Goal: Transaction & Acquisition: Obtain resource

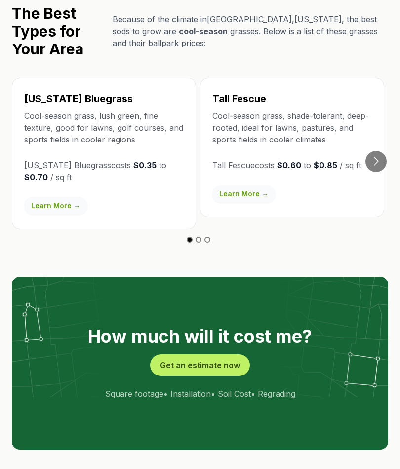
scroll to position [1872, 0]
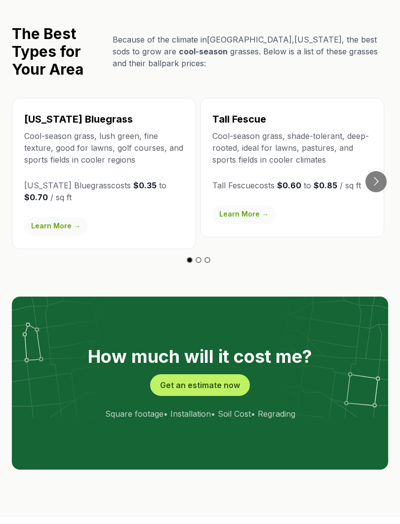
click at [229, 374] on button "Get an estimate now" at bounding box center [200, 385] width 100 height 22
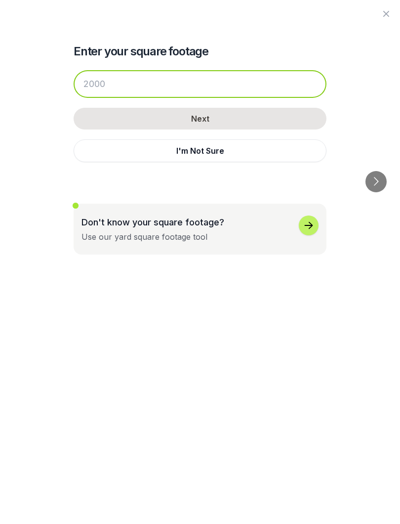
click at [217, 72] on input "number" at bounding box center [200, 84] width 253 height 28
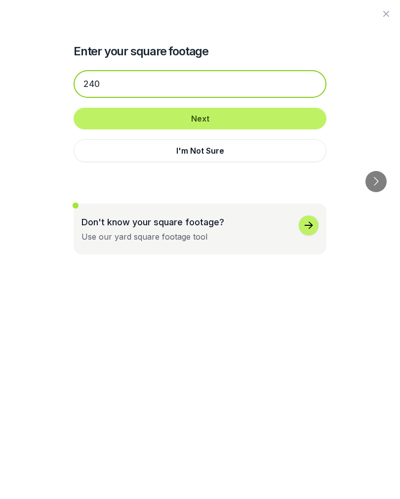
type input "240"
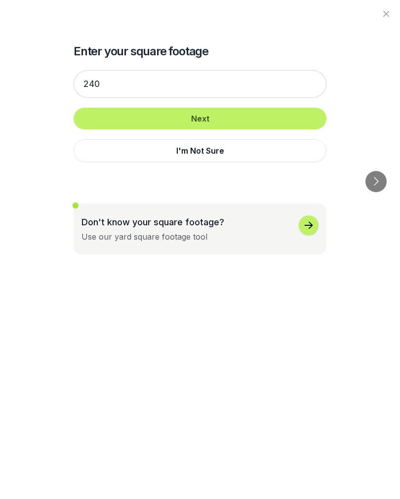
click at [265, 113] on button "Next" at bounding box center [200, 119] width 253 height 22
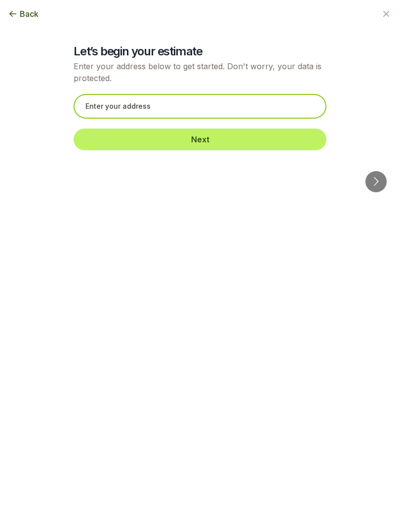
click at [257, 108] on input "text" at bounding box center [200, 106] width 253 height 25
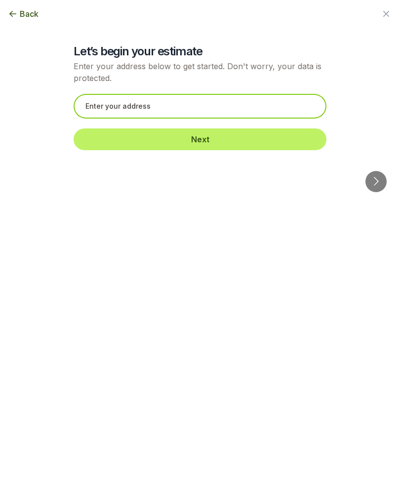
click at [272, 109] on input "text" at bounding box center [200, 106] width 253 height 25
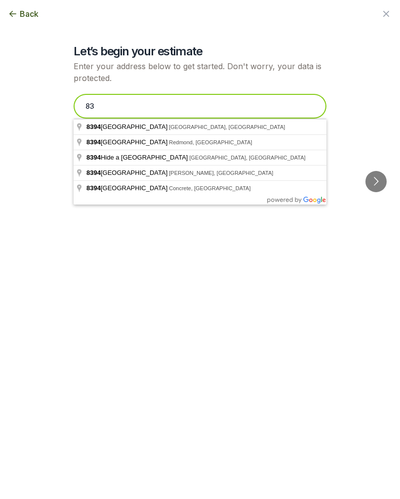
type input "8"
type input "2"
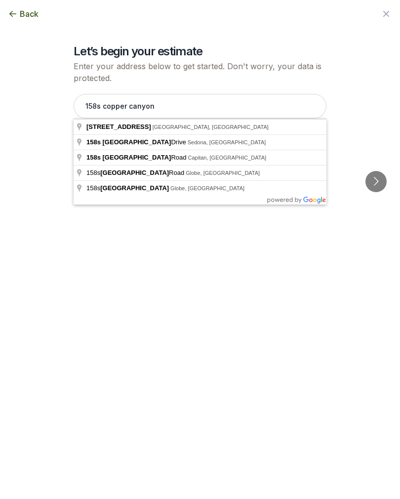
type input "158s South Copper Canyon Lane, Saratoga Springs, UT"
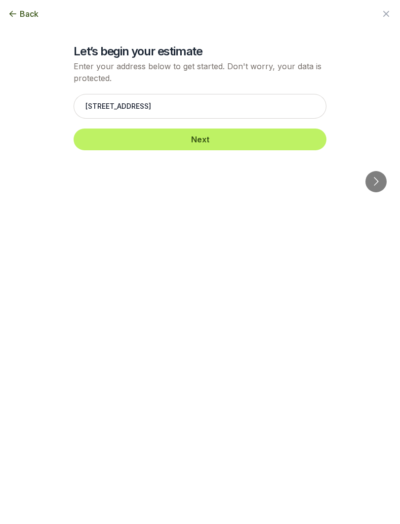
click at [282, 144] on button "Next" at bounding box center [200, 140] width 253 height 22
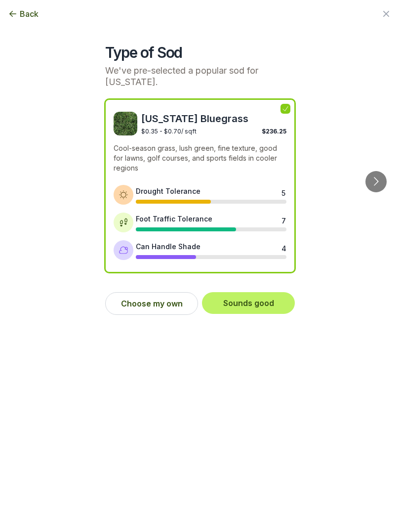
click at [277, 298] on button "Sounds good" at bounding box center [248, 303] width 93 height 22
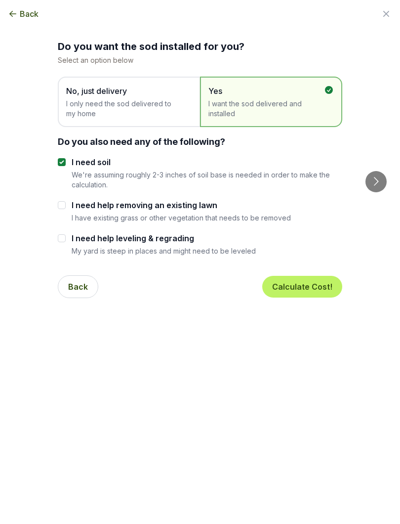
click at [103, 103] on span "I only need the sod delivered to my home" at bounding box center [124, 109] width 116 height 20
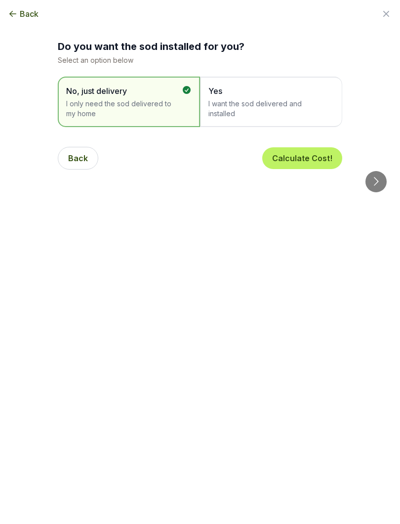
click at [311, 158] on button "Calculate Cost!" at bounding box center [302, 158] width 80 height 22
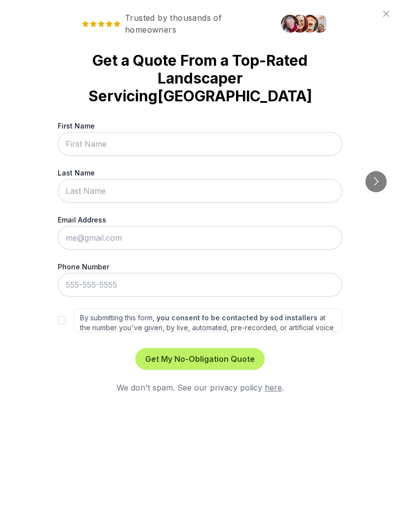
click at [65, 317] on input "By submitting this form, you consent to be contacted by sod installers at the n…" at bounding box center [62, 320] width 8 height 8
checkbox input "true"
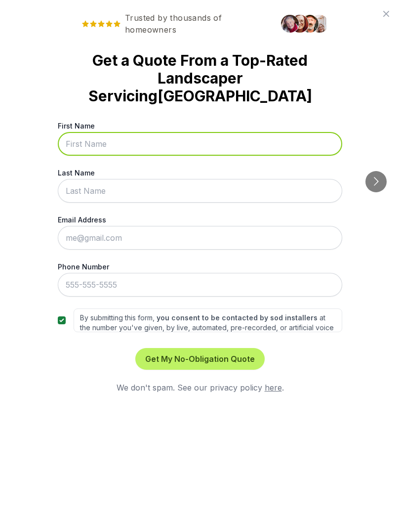
click at [294, 141] on input "First Name" at bounding box center [200, 144] width 285 height 24
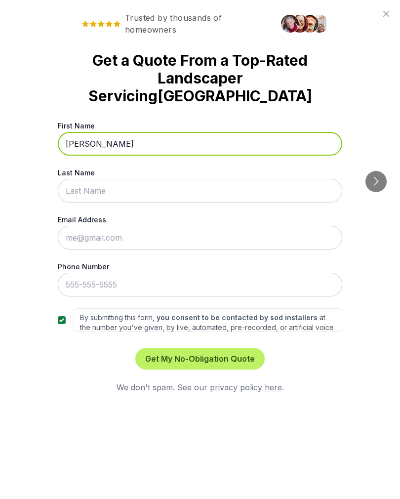
type input "Hilary"
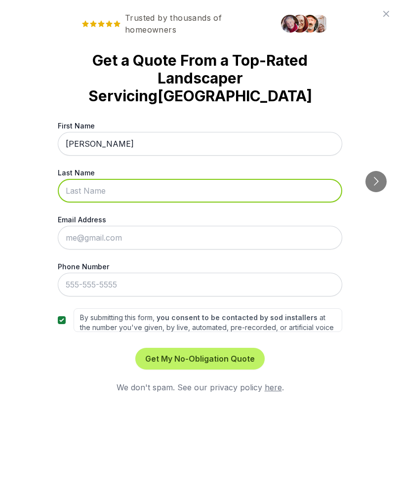
click at [77, 187] on input "Last Name" at bounding box center [200, 191] width 285 height 24
type input "Turkey"
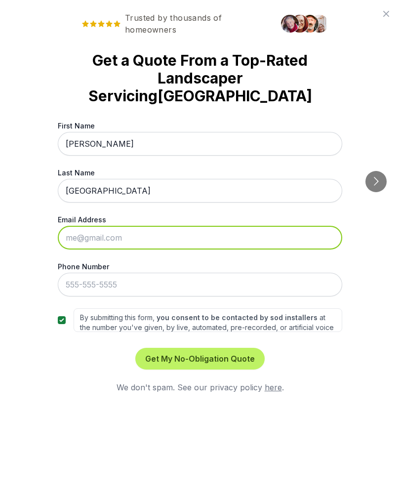
click at [81, 237] on input "Email Address" at bounding box center [200, 238] width 285 height 24
type input "dreamprojectjh@gmail.com"
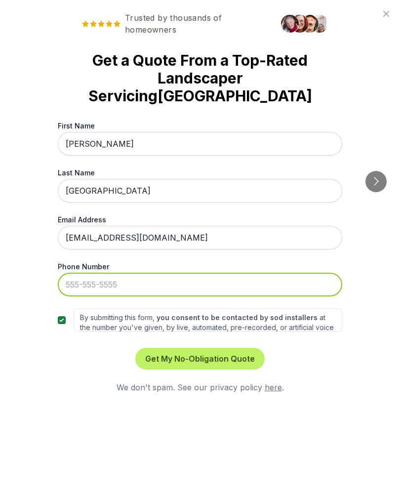
click at [79, 281] on input "Phone Number" at bounding box center [200, 285] width 285 height 24
type input "385-309-8328"
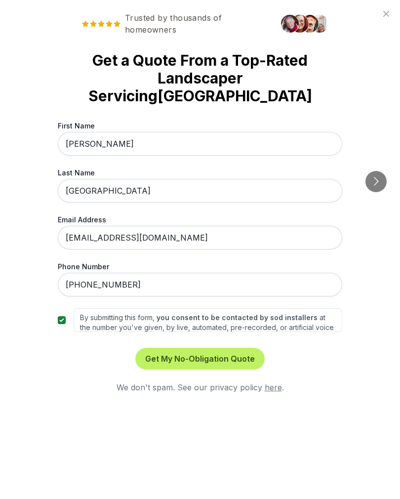
click at [230, 360] on button "Get My No-Obligation Quote" at bounding box center [199, 359] width 129 height 22
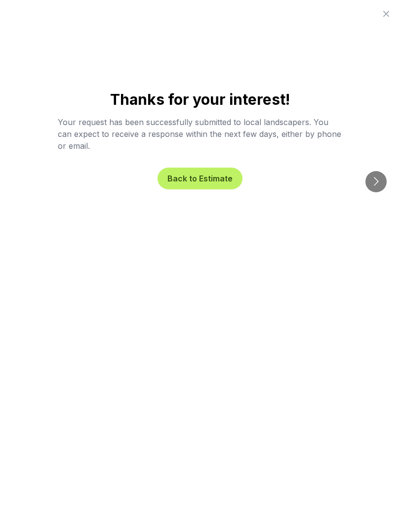
click at [224, 184] on button "Back to Estimate" at bounding box center [200, 179] width 85 height 22
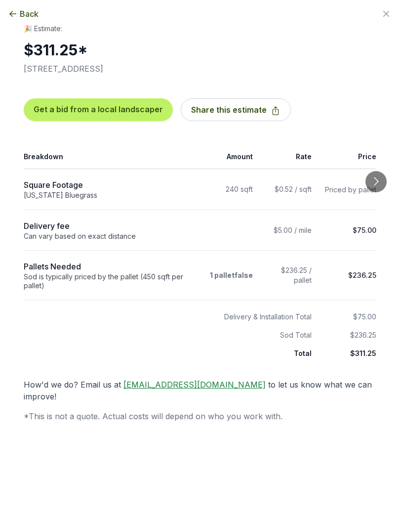
click at [13, 437] on div "Back Enter your square footage 240 Next I'm Not Sure Let’s begin your estimate …" at bounding box center [200, 262] width 400 height 524
click at [249, 194] on td "240 sqft" at bounding box center [229, 189] width 59 height 41
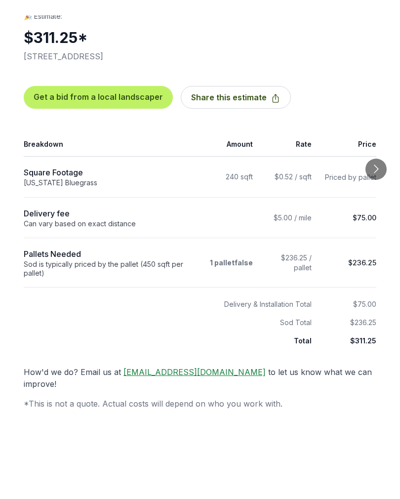
scroll to position [1899, 0]
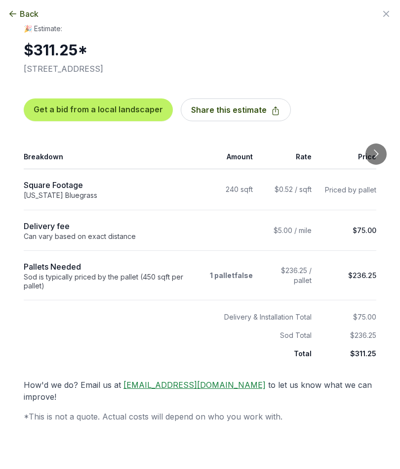
click at [12, 12] on icon "button" at bounding box center [12, 14] width 7 height 6
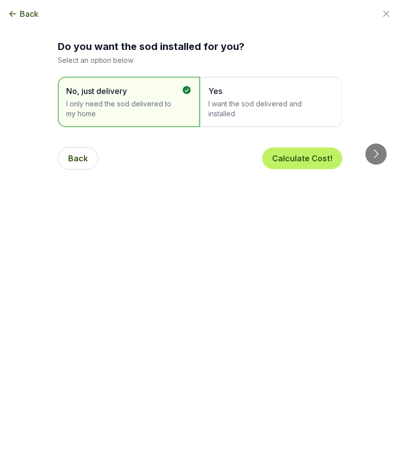
click at [285, 92] on span "Yes" at bounding box center [267, 91] width 116 height 12
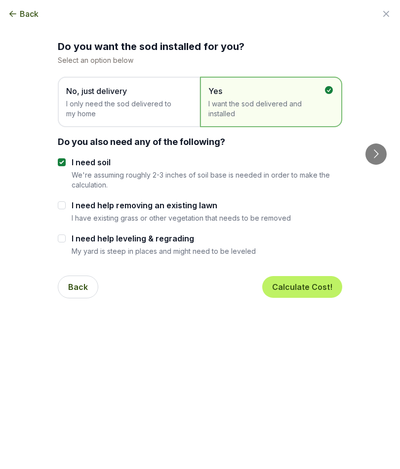
click at [58, 207] on input "I need help removing an existing lawn" at bounding box center [62, 205] width 8 height 8
checkbox input "true"
click at [58, 240] on input "I need help leveling & regrading" at bounding box center [62, 238] width 8 height 8
checkbox input "true"
click at [319, 289] on button "Calculate Cost!" at bounding box center [302, 287] width 80 height 22
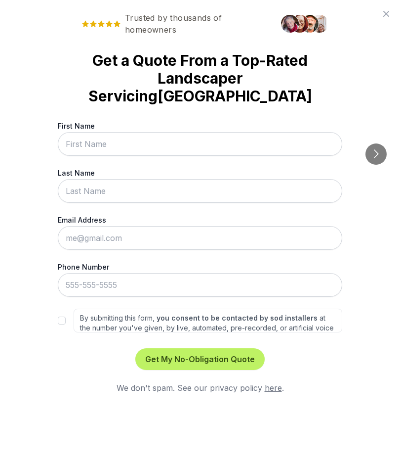
click at [244, 137] on input "First Name" at bounding box center [200, 144] width 285 height 24
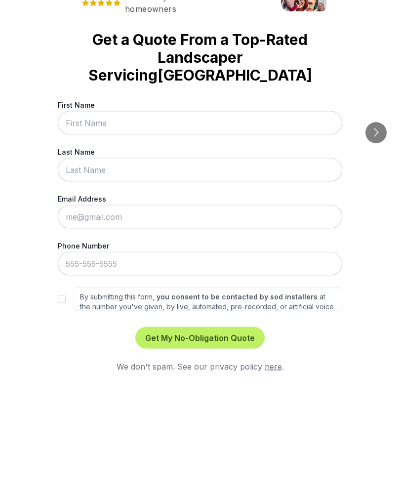
click at [59, 316] on input "By submitting this form, you consent to be contacted by sod installers at the n…" at bounding box center [62, 320] width 8 height 8
checkbox input "true"
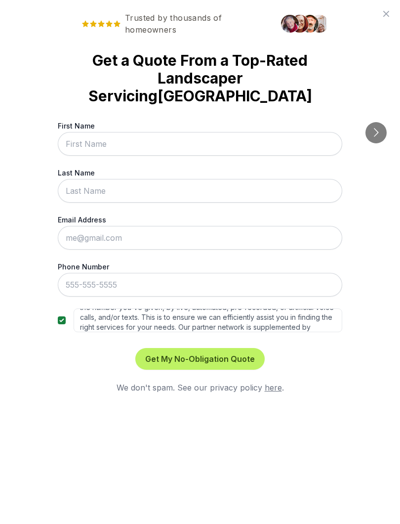
scroll to position [19, 0]
click at [241, 361] on button "Get My No-Obligation Quote" at bounding box center [199, 359] width 129 height 22
click at [61, 130] on label "First Name" at bounding box center [200, 126] width 285 height 10
click at [61, 132] on input "First Name" at bounding box center [200, 144] width 285 height 24
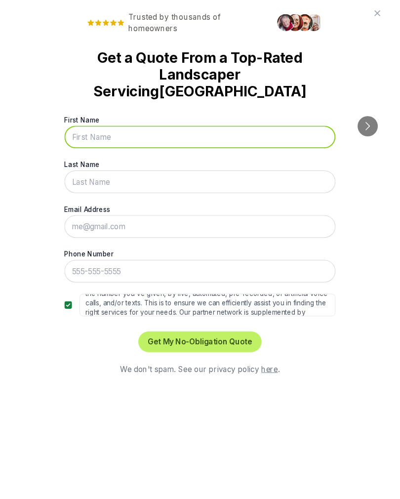
scroll to position [1920, 0]
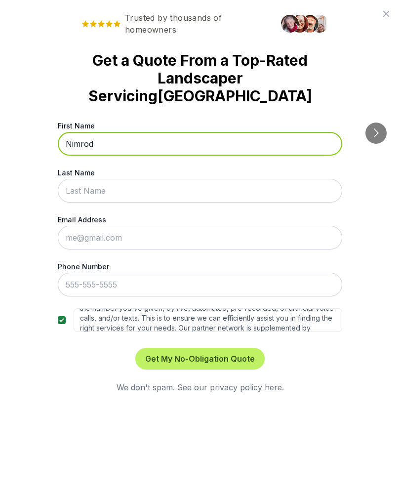
type input "Nimrod"
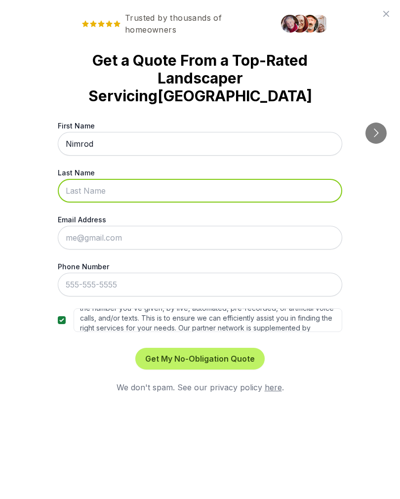
click at [76, 183] on input "Last Name" at bounding box center [200, 191] width 285 height 24
type input "Juarez Rocha"
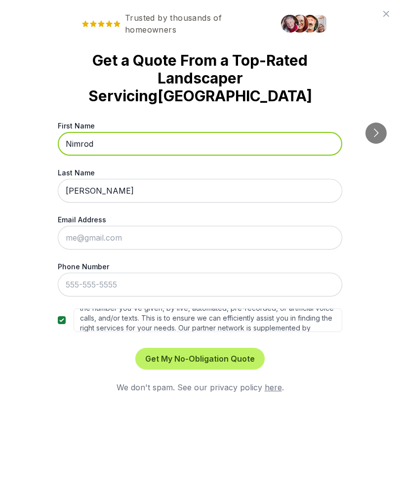
click at [70, 145] on input "Nimrod" at bounding box center [200, 144] width 285 height 24
click at [77, 148] on input "Nimrod" at bounding box center [200, 144] width 285 height 24
click at [77, 147] on input "Nimrod" at bounding box center [200, 144] width 285 height 24
type input "Hilary"
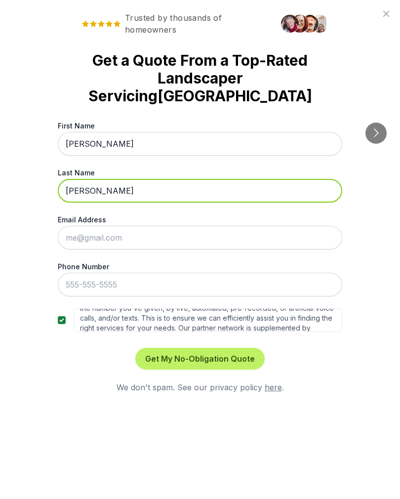
click at [84, 196] on input "Juarez Rocha" at bounding box center [200, 191] width 285 height 24
click at [84, 195] on input "Juarez Rocha" at bounding box center [200, 191] width 285 height 24
click at [81, 187] on input "Juarez Rocha" at bounding box center [200, 191] width 285 height 24
click at [82, 189] on input "Juarez Rocha" at bounding box center [200, 191] width 285 height 24
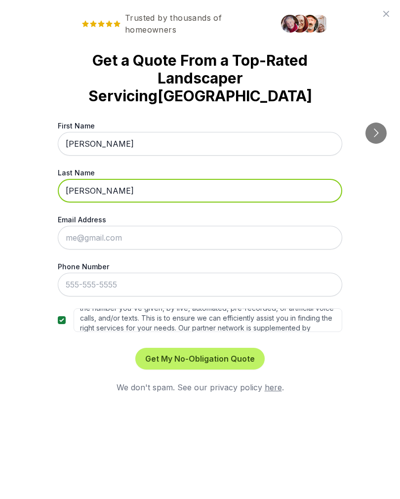
type input "Turley"
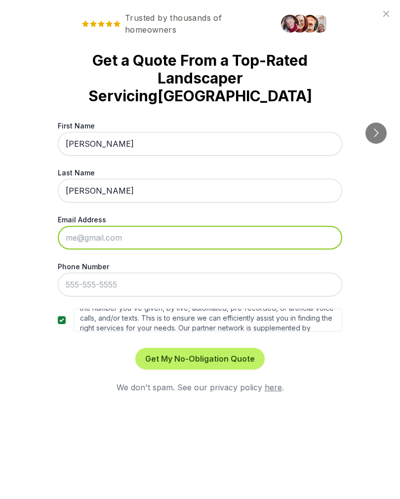
click at [219, 248] on input "Email Address" at bounding box center [200, 238] width 285 height 24
type input "dreamprojectjh@gmail.com"
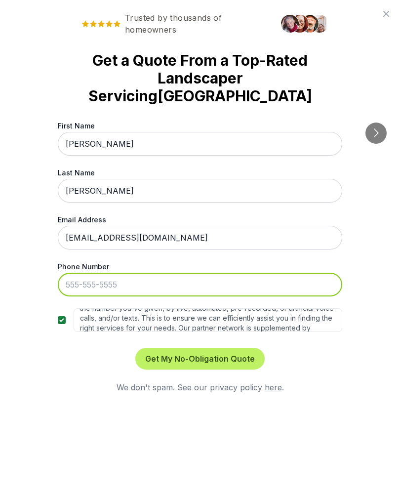
click at [84, 295] on input "Phone Number" at bounding box center [200, 285] width 285 height 24
type input "385-309-8328"
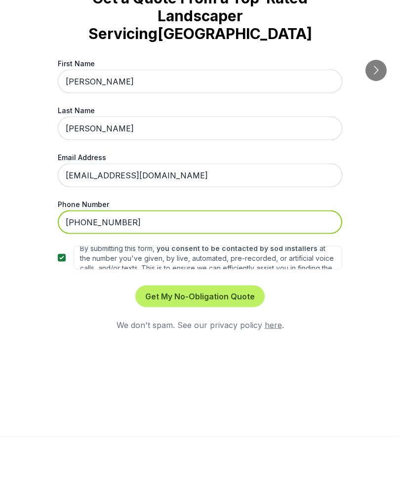
scroll to position [4, 0]
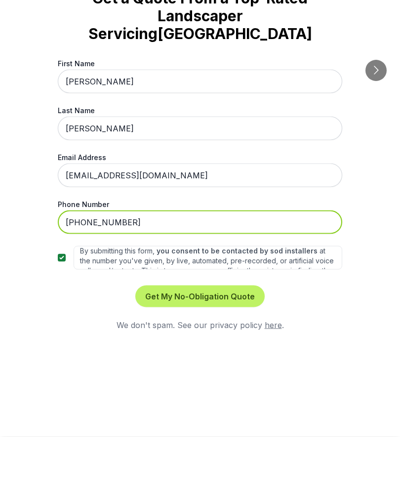
click at [59, 316] on input "By submitting this form, you consent to be contacted by sod installers at the n…" at bounding box center [62, 320] width 8 height 8
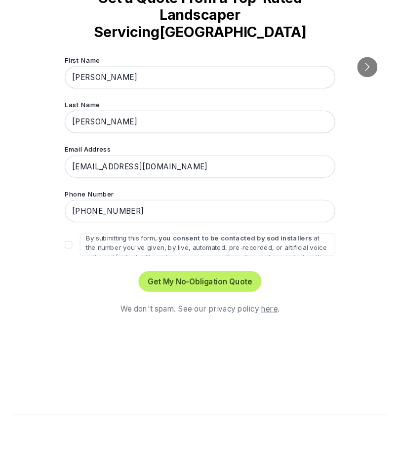
scroll to position [1983, 0]
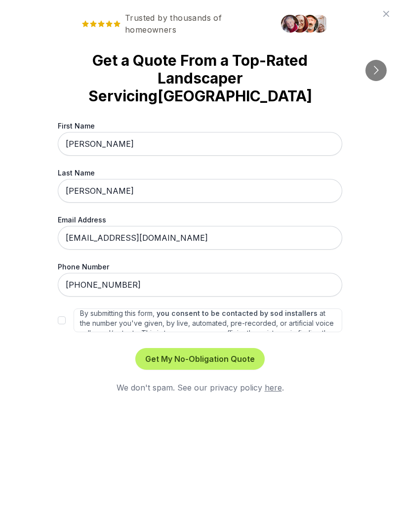
click at [241, 362] on button "Get My No-Obligation Quote" at bounding box center [199, 359] width 129 height 22
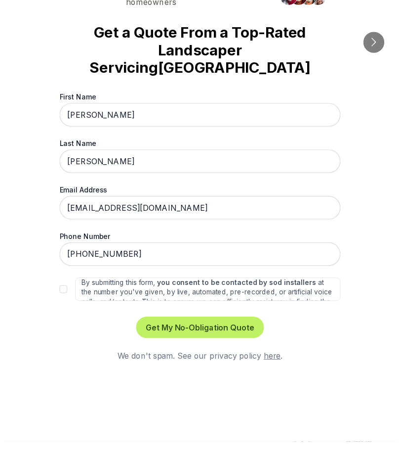
scroll to position [2011, 0]
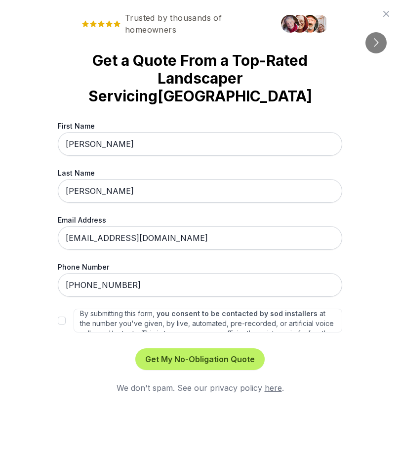
click at [234, 364] on button "Get My No-Obligation Quote" at bounding box center [199, 359] width 129 height 22
click at [63, 313] on div "By submitting this form, you consent to be contacted by sod installers at the n…" at bounding box center [200, 320] width 285 height 24
click at [64, 322] on input "By submitting this form, you consent to be contacted by sod installers at the n…" at bounding box center [62, 320] width 8 height 8
checkbox input "true"
click at [224, 363] on button "Get My No-Obligation Quote" at bounding box center [199, 359] width 129 height 22
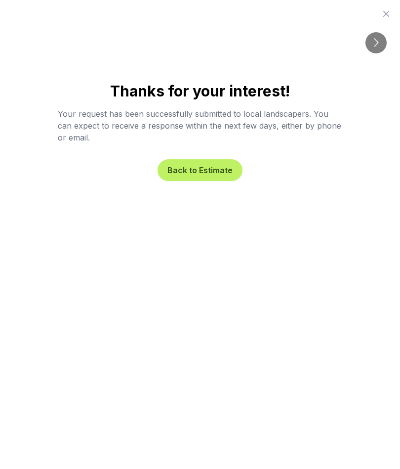
click at [212, 171] on button "Back to Estimate" at bounding box center [200, 170] width 85 height 22
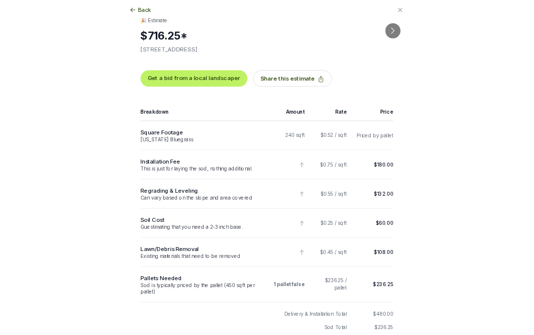
scroll to position [61, 0]
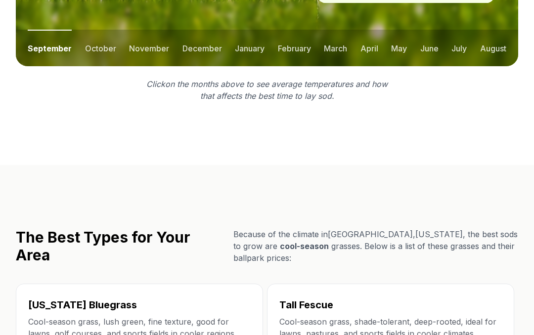
scroll to position [1576, 0]
